Goal: Information Seeking & Learning: Learn about a topic

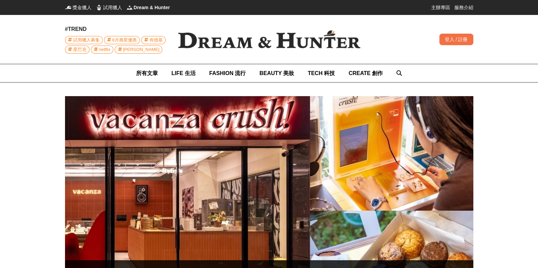
scroll to position [0, 1209]
click at [225, 41] on img at bounding box center [269, 39] width 204 height 40
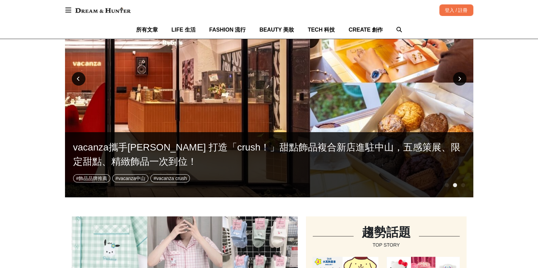
scroll to position [0, 0]
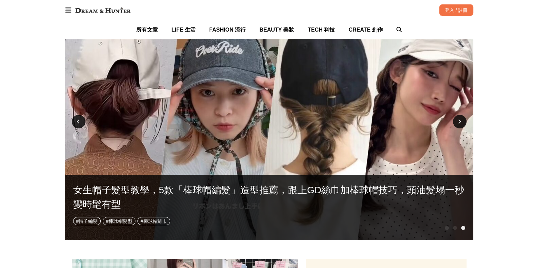
click at [449, 228] on div "網評爆推！旅行防護小黑馬！Sofära敏敏浴巾｜出國、旅遊、露營必備的安心神器 # 舒芙氧浴巾 # 一次式浴巾 # 拋棄式浴巾 vacanza攜手Ruby's…" at bounding box center [269, 121] width 408 height 221
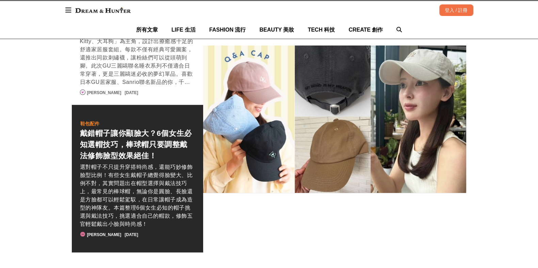
scroll to position [0, 816]
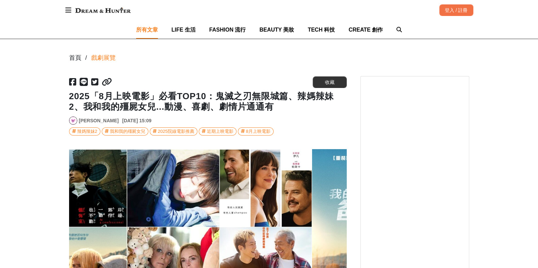
scroll to position [0, 14]
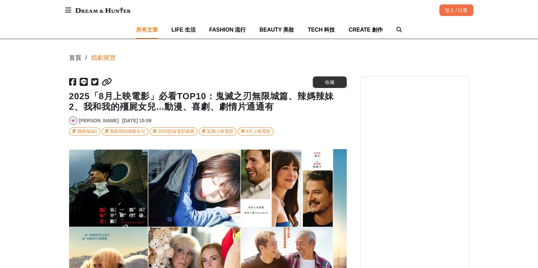
click at [156, 27] on span "所有文章" at bounding box center [147, 30] width 22 height 6
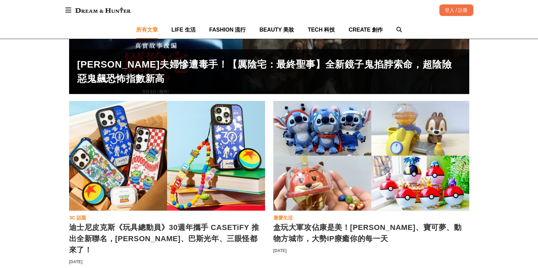
scroll to position [297, 0]
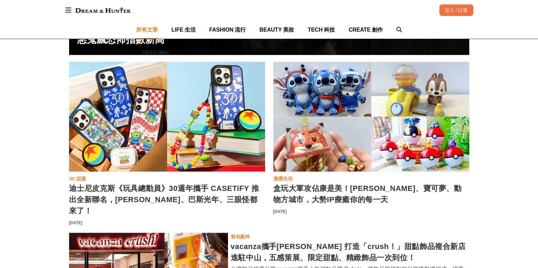
click at [353, 129] on div "盒玩大軍攻佔康是美！史迪奇、寶可夢、動物方城市，大勢IP療癒你的每一天" at bounding box center [371, 117] width 196 height 110
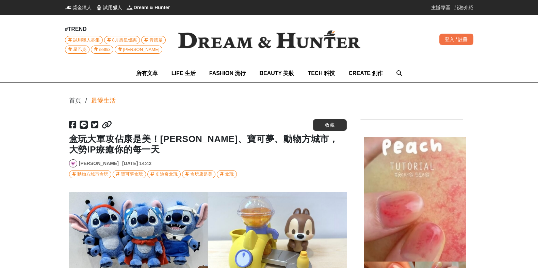
click at [104, 123] on icon at bounding box center [107, 125] width 10 height 8
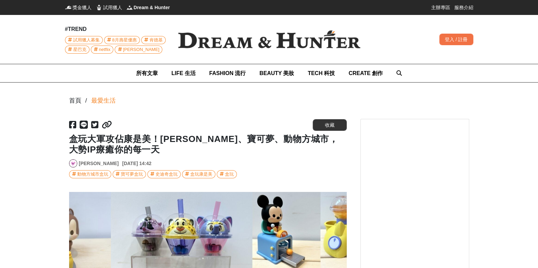
click at [107, 123] on icon at bounding box center [107, 125] width 10 height 8
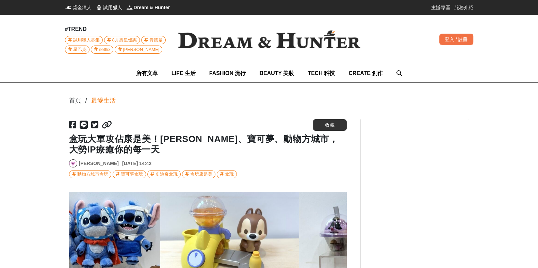
scroll to position [0, 23]
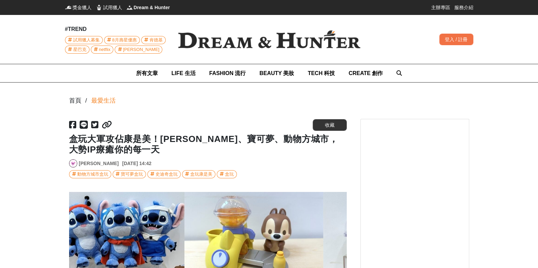
click at [242, 49] on img at bounding box center [269, 39] width 204 height 40
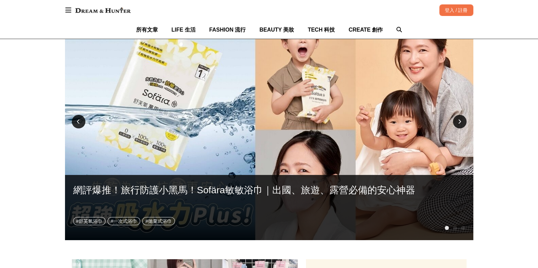
scroll to position [0, 83]
click at [455, 119] on div at bounding box center [460, 122] width 14 height 14
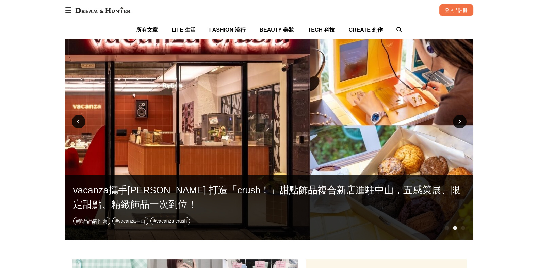
click at [455, 119] on div at bounding box center [460, 122] width 14 height 14
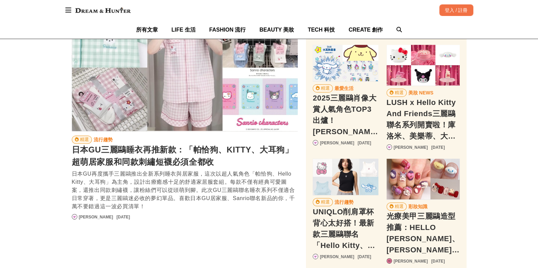
scroll to position [0, 292]
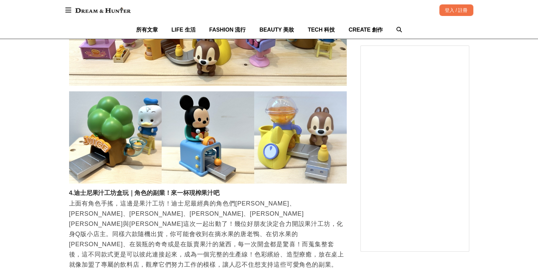
scroll to position [0, 277]
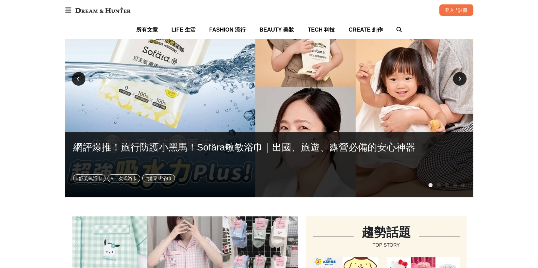
click at [464, 81] on div at bounding box center [460, 79] width 14 height 14
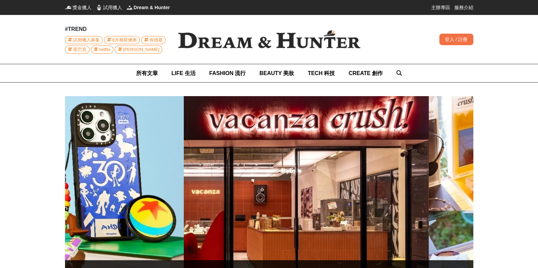
scroll to position [0, 575]
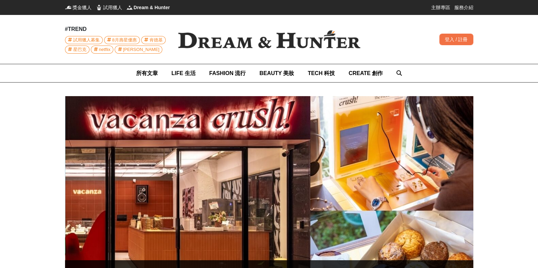
click at [228, 43] on img at bounding box center [269, 39] width 204 height 40
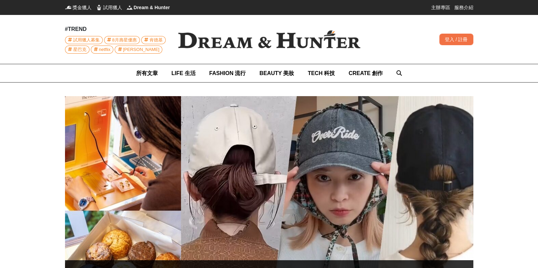
scroll to position [0, 802]
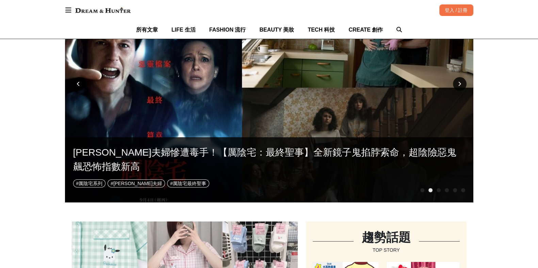
scroll to position [170, 0]
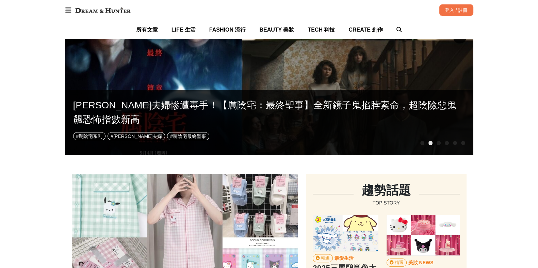
click at [420, 144] on div at bounding box center [422, 143] width 4 height 4
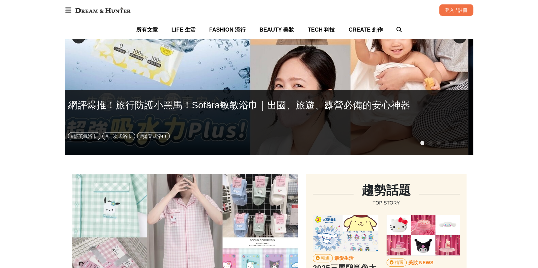
scroll to position [0, 0]
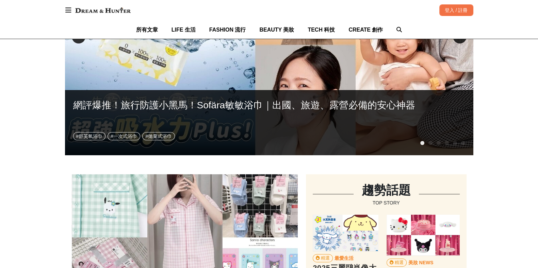
click at [432, 143] on div at bounding box center [430, 143] width 4 height 4
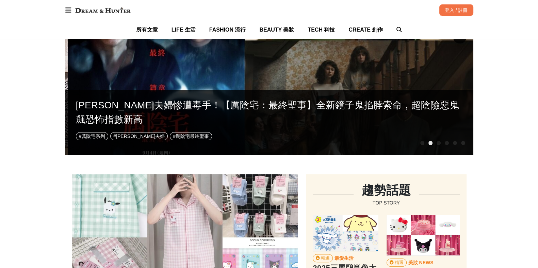
scroll to position [0, 408]
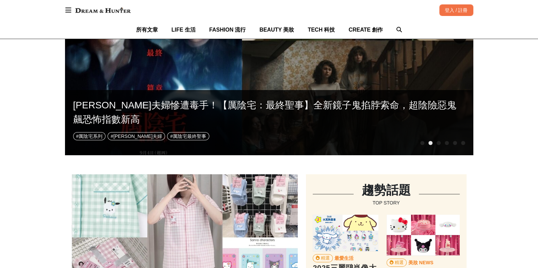
click at [440, 144] on div "[PERSON_NAME]夫婦慘遭毒手！【厲陰宅：最終聖事】全新鏡子鬼掐脖索命，超陰險惡鬼飆恐怖指數新高 # 厲陰宅系列 # [PERSON_NAME]夫婦 …" at bounding box center [269, 122] width 408 height 65
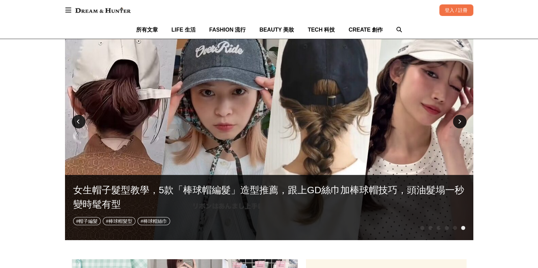
scroll to position [0, 1003]
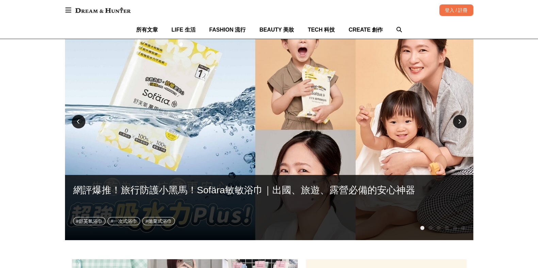
scroll to position [0, 201]
click at [456, 124] on div at bounding box center [460, 122] width 14 height 14
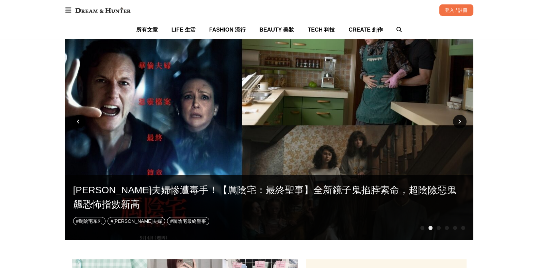
scroll to position [0, 403]
click at [195, 189] on div "[PERSON_NAME]夫婦慘遭毒手！【厲陰宅：最終聖事】全新鏡子鬼掐脖索命，超陰險惡鬼飆恐怖指數新高" at bounding box center [269, 197] width 392 height 29
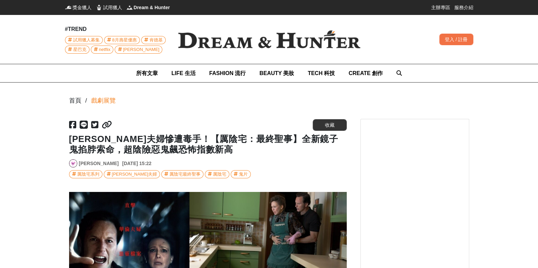
click at [102, 121] on icon at bounding box center [107, 125] width 10 height 8
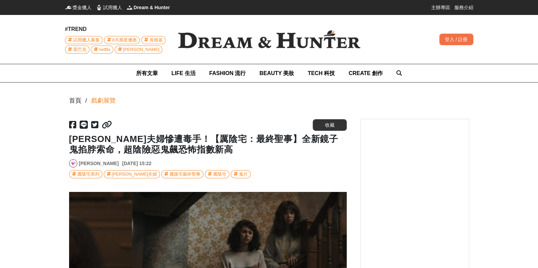
scroll to position [0, 832]
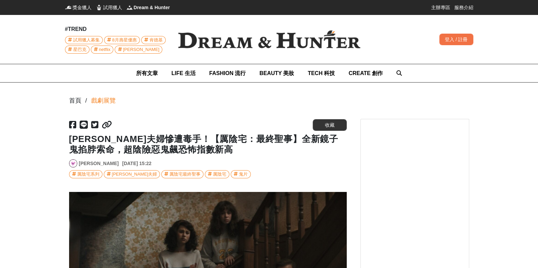
click at [83, 166] on link "[PERSON_NAME]" at bounding box center [99, 163] width 40 height 7
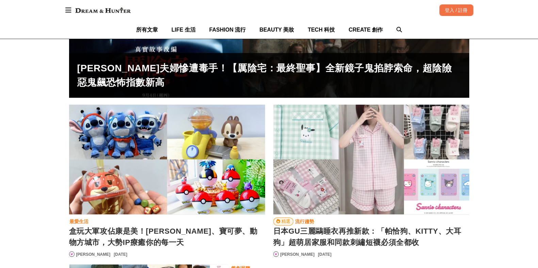
scroll to position [297, 0]
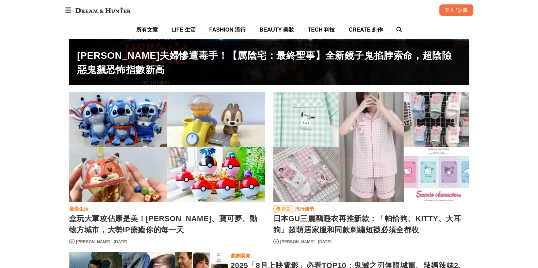
click at [167, 131] on div "盒玩大軍攻佔康是美！史迪奇、寶可夢、動物方城市，大勢IP療癒你的每一天" at bounding box center [167, 147] width 196 height 110
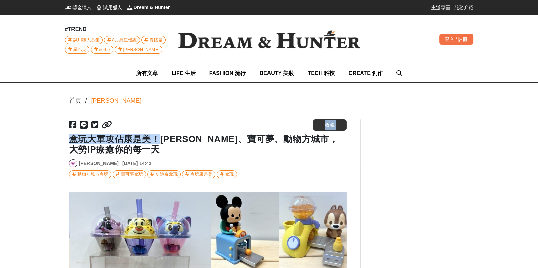
scroll to position [0, 277]
drag, startPoint x: 156, startPoint y: 133, endPoint x: 71, endPoint y: 132, distance: 85.4
click at [71, 132] on div "[URL][DOMAIN_NAME] 收藏 盒玩大軍攻佔康是美！史迪奇、寶可夢、動物方城市，大勢IP療癒你的每一天 [PERSON_NAME] [DATE] …" at bounding box center [207, 149] width 277 height 60
copy div "收藏 盒玩大軍攻佔康是美！"
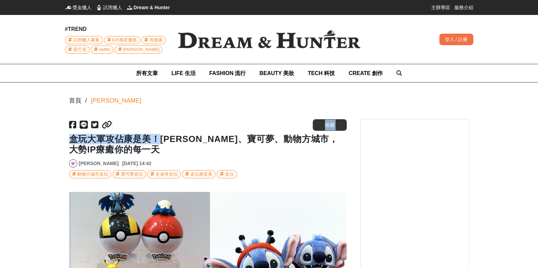
scroll to position [0, 832]
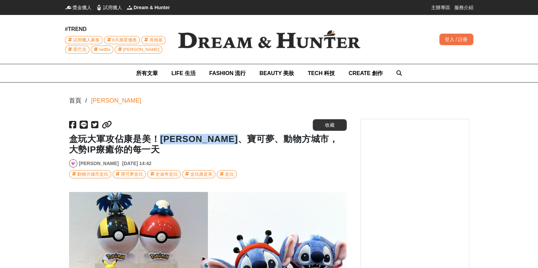
drag, startPoint x: 276, startPoint y: 139, endPoint x: 166, endPoint y: 138, distance: 109.8
click at [165, 138] on h1 "盒玩大軍攻佔康是美！[PERSON_NAME]、寶可夢、動物方城市，大勢IP療癒你的每一天" at bounding box center [207, 144] width 277 height 21
drag, startPoint x: 167, startPoint y: 138, endPoint x: 157, endPoint y: 137, distance: 10.6
click at [156, 137] on h1 "盒玩大軍攻佔康是美！[PERSON_NAME]、寶可夢、動物方城市，大勢IP療癒你的每一天" at bounding box center [207, 144] width 277 height 21
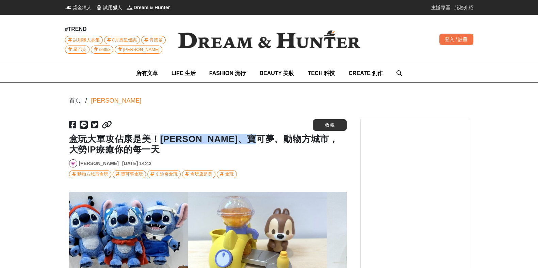
scroll to position [0, 0]
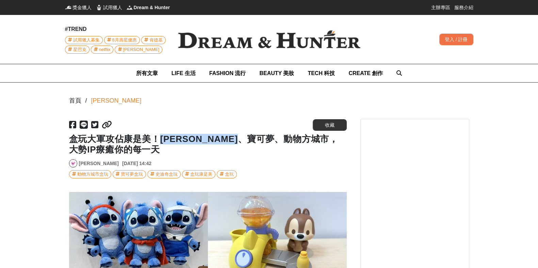
drag, startPoint x: 160, startPoint y: 137, endPoint x: 281, endPoint y: 138, distance: 120.7
click at [281, 138] on h1 "盒玩大軍攻佔康是美！[PERSON_NAME]、寶可夢、動物方城市，大勢IP療癒你的每一天" at bounding box center [207, 144] width 277 height 21
copy h1 "史迪奇、寶可夢、動物方城市"
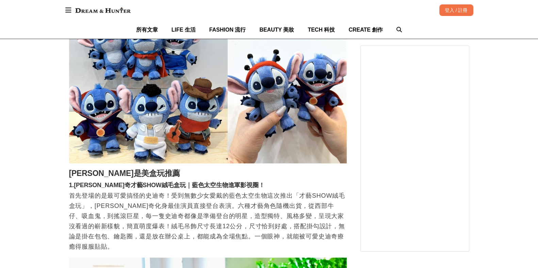
scroll to position [0, 277]
drag, startPoint x: 257, startPoint y: 179, endPoint x: 114, endPoint y: 178, distance: 143.2
copy h3 "1.[PERSON_NAME]奇才藝SHOW絨毛盒玩｜藍色太空生物進軍影視圈！"
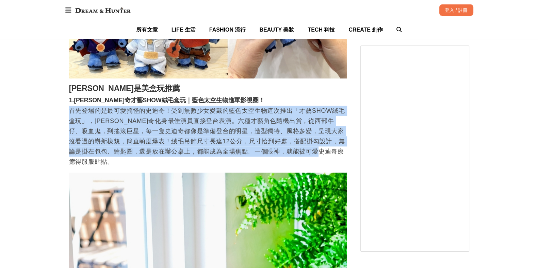
drag, startPoint x: 67, startPoint y: 104, endPoint x: 351, endPoint y: 146, distance: 287.7
drag, startPoint x: 291, startPoint y: 138, endPoint x: 144, endPoint y: 143, distance: 147.3
click at [144, 143] on p "首先登場的是最可愛搞怪的史迪奇！受到無數少女愛戴的藍色太空生物這次推出「才藝SHOW絨毛盒玩」，[PERSON_NAME]奇化身最佳演員直接登台表演。六種才藝…" at bounding box center [207, 136] width 277 height 61
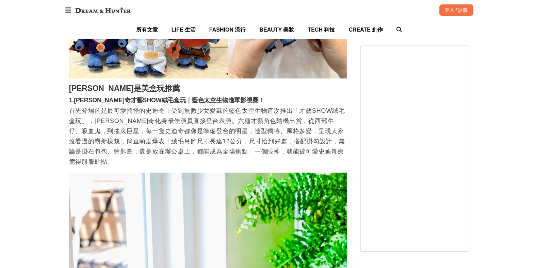
scroll to position [0, 0]
click at [109, 123] on p "首先登場的是最可愛搞怪的史迪奇！受到無數少女愛戴的藍色太空生物這次推出「才藝SHOW絨毛盒玩」，[PERSON_NAME]奇化身最佳演員直接登台表演。六種才藝…" at bounding box center [207, 136] width 277 height 61
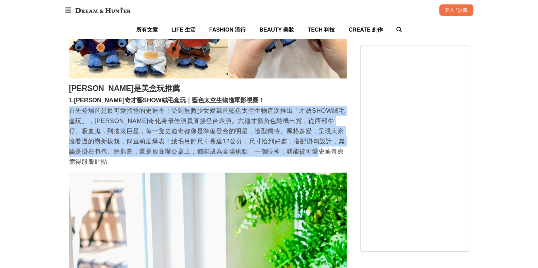
drag, startPoint x: 342, startPoint y: 144, endPoint x: 56, endPoint y: 103, distance: 289.0
copy p "首先登場的是最可愛搞怪的史迪奇！受到無數少女愛戴的藍色太空生物這次推出「才藝SHOW絨毛盒玩」，[PERSON_NAME]奇化身最佳演員直接登台表演。六種才藝…"
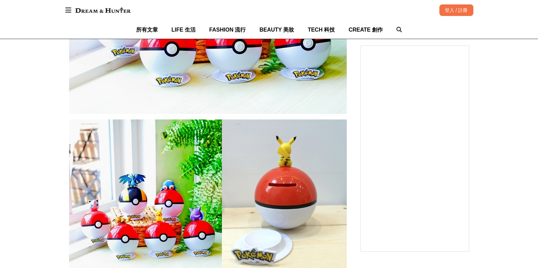
scroll to position [1275, 0]
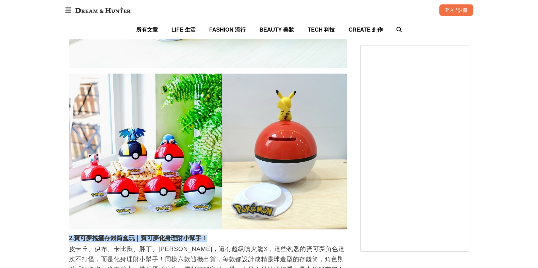
drag, startPoint x: 199, startPoint y: 224, endPoint x: 49, endPoint y: 220, distance: 149.7
drag, startPoint x: 106, startPoint y: 225, endPoint x: 70, endPoint y: 213, distance: 38.0
click at [71, 210] on img at bounding box center [207, 151] width 277 height 156
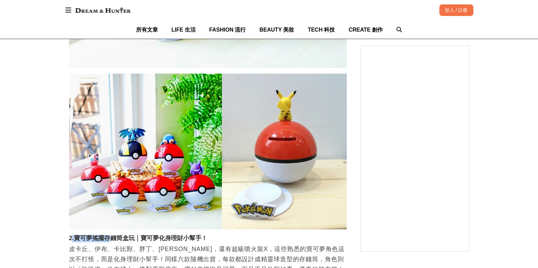
drag, startPoint x: 71, startPoint y: 217, endPoint x: 113, endPoint y: 218, distance: 41.8
click at [112, 235] on h3 "2.寶可夢搖擺存錢筒盒玩｜寶可夢化身理財小幫手！" at bounding box center [207, 238] width 277 height 7
drag, startPoint x: 188, startPoint y: 218, endPoint x: 221, endPoint y: 219, distance: 32.7
click at [191, 235] on h3 "2.寶可夢搖擺存錢筒盒玩｜寶可夢化身理財小幫手！" at bounding box center [207, 238] width 277 height 7
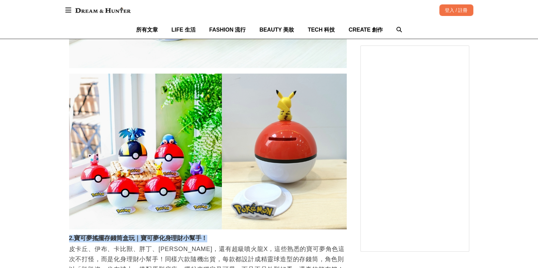
drag, startPoint x: 213, startPoint y: 219, endPoint x: 86, endPoint y: 222, distance: 126.2
copy h3 "2.寶可夢搖擺存錢筒盒玩｜寶可夢化身理財小幫手！"
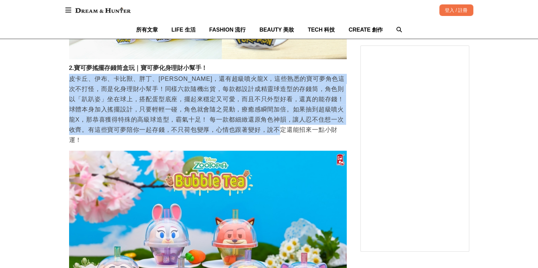
drag, startPoint x: 320, startPoint y: 111, endPoint x: 64, endPoint y: 57, distance: 261.8
copy p "皮卡丘、伊布、卡比獸、胖丁、[PERSON_NAME]，還有超級噴火龍X，這些熟悉的寶可夢角色這次不打怪，而是化身理財小幫手！同樣六款隨機出貨，每款都設計成精…"
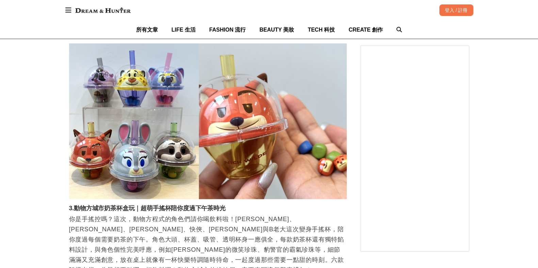
scroll to position [0, 277]
drag, startPoint x: 228, startPoint y: 178, endPoint x: 75, endPoint y: 182, distance: 152.8
click at [75, 205] on h3 "3.動物方城市奶茶杯盒玩｜超萌手搖杯陪你度過下午茶時光" at bounding box center [207, 208] width 277 height 7
copy h3 "動物方城市奶茶杯盒玩｜超萌手搖杯陪你度過下午茶時光"
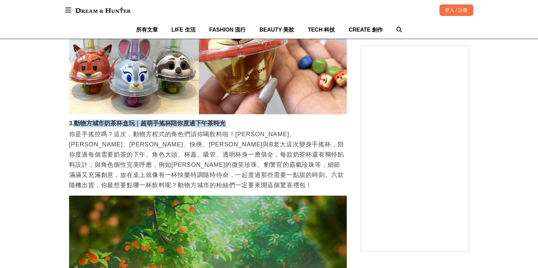
scroll to position [0, 832]
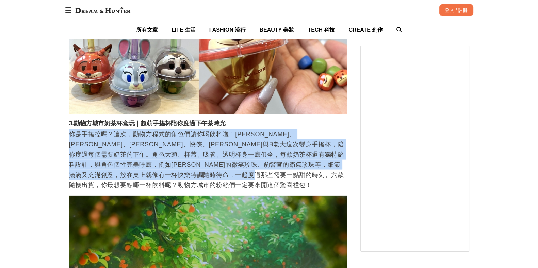
drag, startPoint x: 67, startPoint y: 102, endPoint x: 119, endPoint y: 162, distance: 79.3
copy p "你是手搖控嗎？這次，動物方程式的角色們請你喝飲料啦！[PERSON_NAME]、[PERSON_NAME]、[PERSON_NAME]、快俠、[PERSON_…"
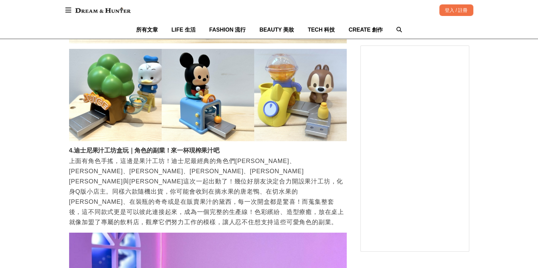
scroll to position [0, 0]
drag, startPoint x: 222, startPoint y: 124, endPoint x: 76, endPoint y: 123, distance: 146.2
click at [76, 147] on h3 "4.迪士尼果汁工坊盒玩｜角色的副業！來一杯現榨果汁吧" at bounding box center [207, 150] width 277 height 7
copy h3 "迪士尼果汁工坊盒玩｜角色的副業！來一杯現榨果汁吧"
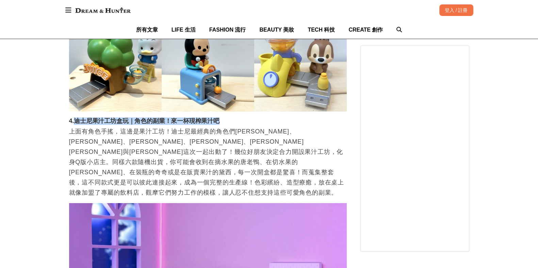
scroll to position [2338, 0]
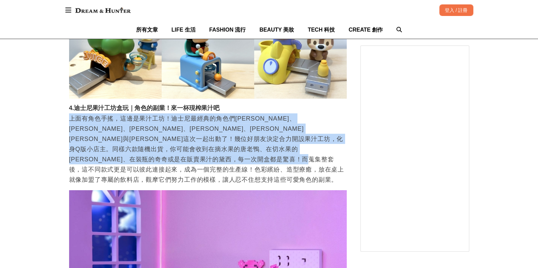
drag, startPoint x: 67, startPoint y: 89, endPoint x: 145, endPoint y: 144, distance: 94.6
copy p "上面有角色手搖，這邊是果汁工坊！迪士尼最經典的角色們[PERSON_NAME]、[PERSON_NAME]、[PERSON_NAME]、[PERSON_NAM…"
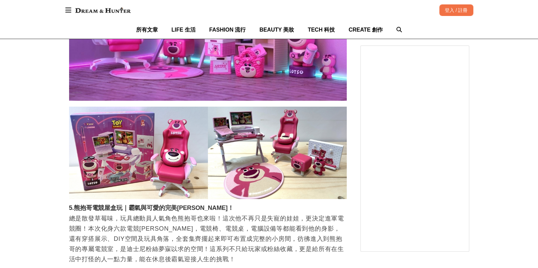
scroll to position [0, 0]
drag, startPoint x: 76, startPoint y: 167, endPoint x: 210, endPoint y: 172, distance: 134.1
click at [210, 205] on h3 "5.熊抱哥電競屋盒玩｜霸氣與可愛的完美[PERSON_NAME]！" at bounding box center [207, 208] width 277 height 7
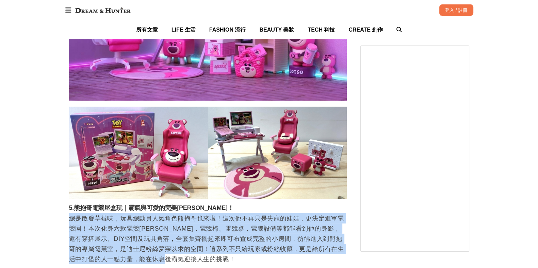
drag, startPoint x: 68, startPoint y: 179, endPoint x: 214, endPoint y: 223, distance: 151.9
click at [214, 223] on p "總是散發草莓味，玩具總動員人氣角色熊抱哥也來啦！這次他不再只是失寵的娃娃，更決定進軍電競圈！本次化身六款電競[PERSON_NAME]，電競椅、電競桌，電腦設…" at bounding box center [207, 239] width 277 height 51
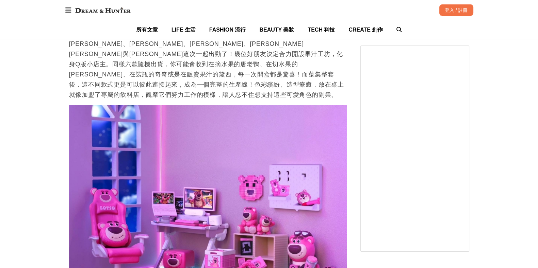
click at [97, 11] on img at bounding box center [103, 10] width 62 height 12
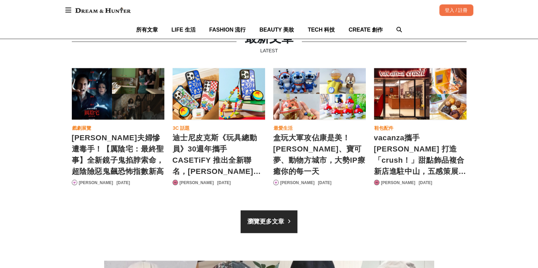
scroll to position [0, 774]
click at [141, 68] on div "華倫夫婦慘遭毒手！【厲陰宅：最終聖事】全新鏡子鬼掐脖索命，超陰險惡鬼飆恐怖指數新高" at bounding box center [118, 94] width 92 height 52
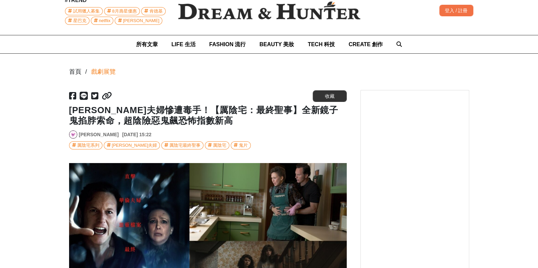
scroll to position [42, 0]
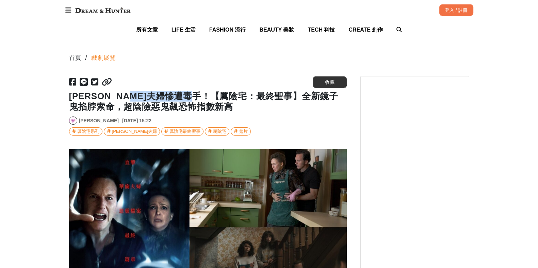
drag, startPoint x: 164, startPoint y: 94, endPoint x: 235, endPoint y: 94, distance: 70.4
click at [235, 94] on h1 "[PERSON_NAME]夫婦慘遭毒手！【厲陰宅：最終聖事】全新鏡子鬼掐脖索命，超陰險惡鬼飆恐怖指數新高" at bounding box center [207, 101] width 277 height 21
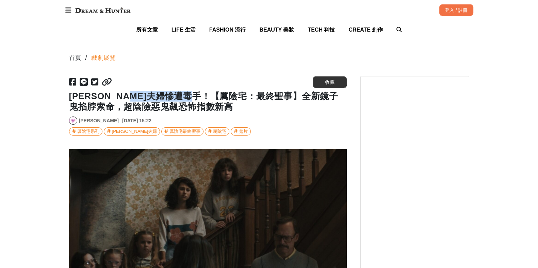
scroll to position [0, 832]
drag, startPoint x: 72, startPoint y: 98, endPoint x: 150, endPoint y: 97, distance: 78.6
click at [150, 97] on h1 "[PERSON_NAME]夫婦慘遭毒手！【厲陰宅：最終聖事】全新鏡子鬼掐脖索命，超陰險惡鬼飆恐怖指數新高" at bounding box center [207, 101] width 277 height 21
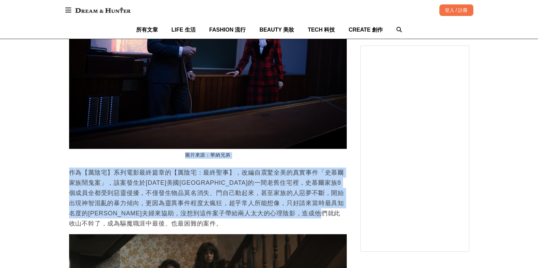
drag, startPoint x: 124, startPoint y: 216, endPoint x: 161, endPoint y: 185, distance: 47.7
drag, startPoint x: 170, startPoint y: 184, endPoint x: 165, endPoint y: 184, distance: 4.4
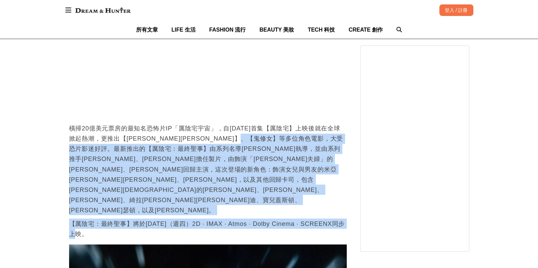
drag, startPoint x: 292, startPoint y: 129, endPoint x: 333, endPoint y: 199, distance: 81.4
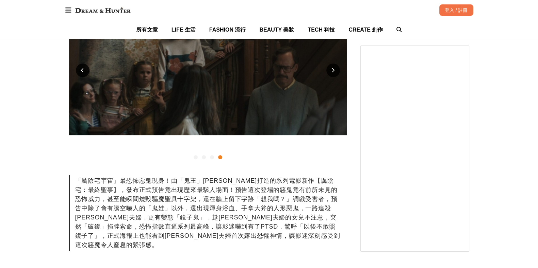
scroll to position [213, 0]
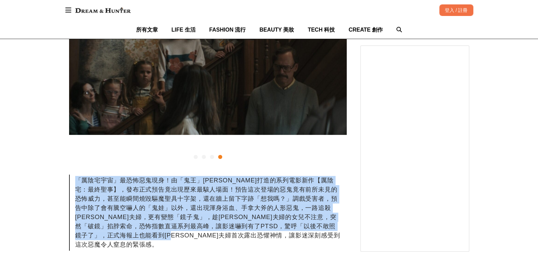
drag, startPoint x: 268, startPoint y: 238, endPoint x: 113, endPoint y: 192, distance: 162.4
click at [76, 184] on div "「厲陰宅宇宙」最恐怖惡鬼現身！由「鬼王」[PERSON_NAME]打造的系列電影新作【厲陰宅：最終聖事】，發布正式預告竟出現歷來最駭人場面！預告這次登場的惡鬼…" at bounding box center [207, 213] width 277 height 76
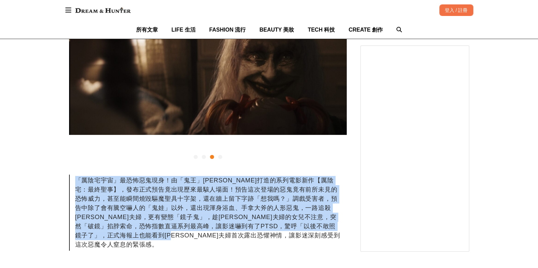
scroll to position [0, 555]
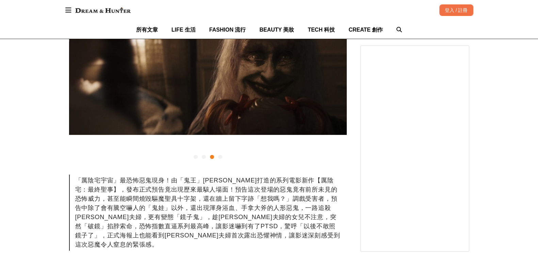
click at [97, 16] on div "#TREND 試用獵人募集 8月壽星優惠 肯德基 星巴克 netflix [PERSON_NAME] 登入 / 註冊" at bounding box center [269, 10] width 538 height 20
click at [96, 14] on img at bounding box center [103, 10] width 62 height 12
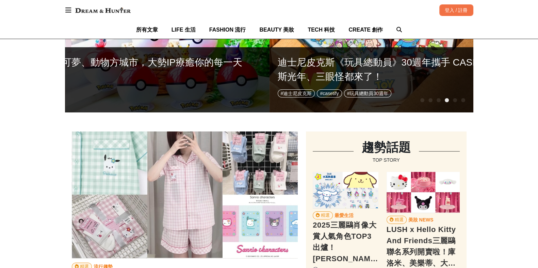
scroll to position [0, 1124]
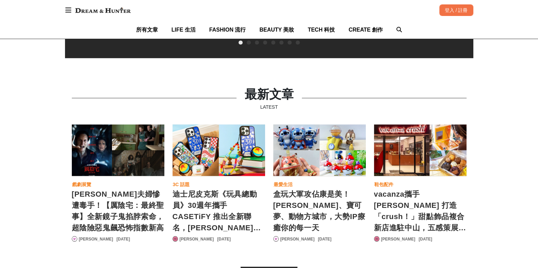
scroll to position [0, 84]
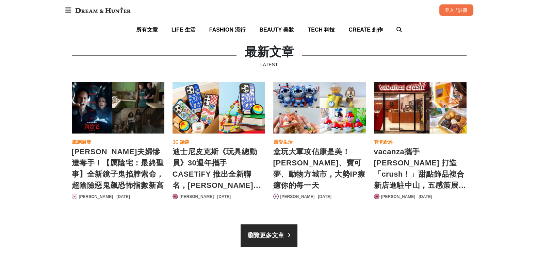
click at [317, 153] on div "盒玩大軍攻佔康是美！[PERSON_NAME]、寶可夢、動物方城市，大勢IP療癒你的每一天" at bounding box center [319, 168] width 92 height 44
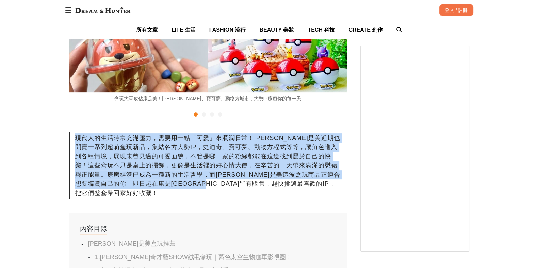
drag, startPoint x: 138, startPoint y: 156, endPoint x: 83, endPoint y: 139, distance: 57.0
click at [78, 137] on div "現代人的生活時常充滿壓力，需要用一點「可愛」來潤潤日常！[PERSON_NAME]是美近期也開賣一系列超萌盒玩新品，集結各方大勢IP，史迪奇、寶可夢、動物方程…" at bounding box center [207, 165] width 277 height 67
